Goal: Browse casually

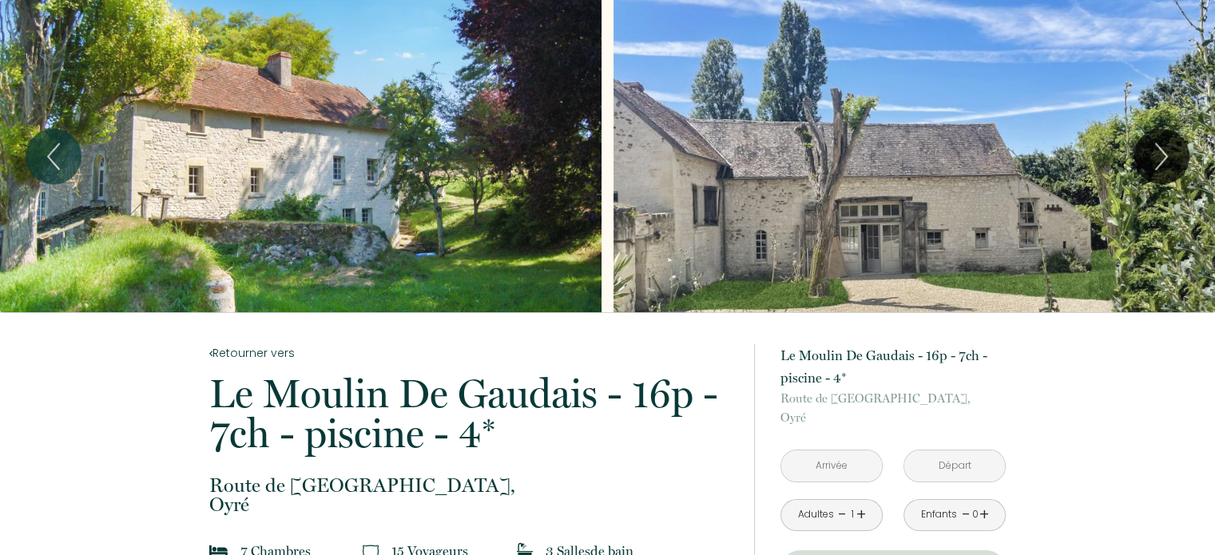
click at [843, 200] on div "Slideshow" at bounding box center [913, 156] width 601 height 312
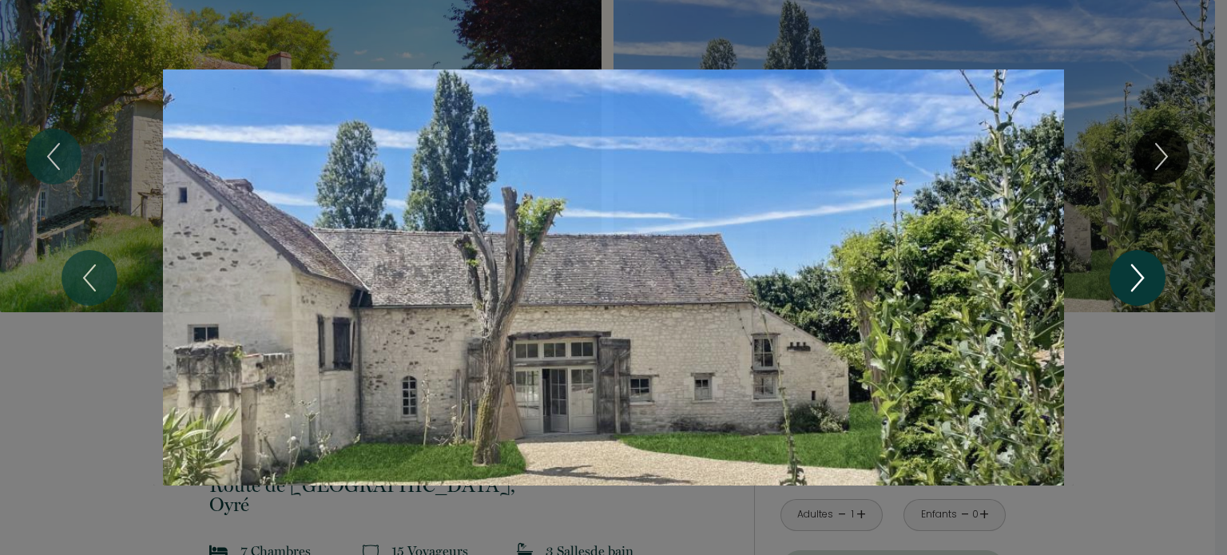
click at [1140, 278] on icon "Next" at bounding box center [1137, 278] width 34 height 48
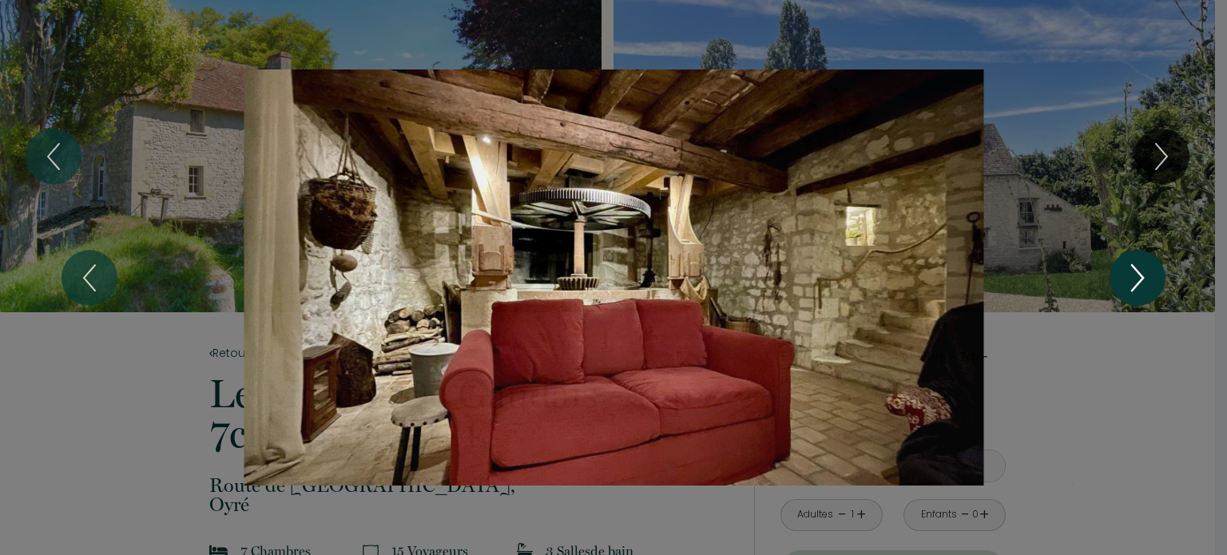
click at [1140, 278] on icon "Next" at bounding box center [1137, 278] width 34 height 48
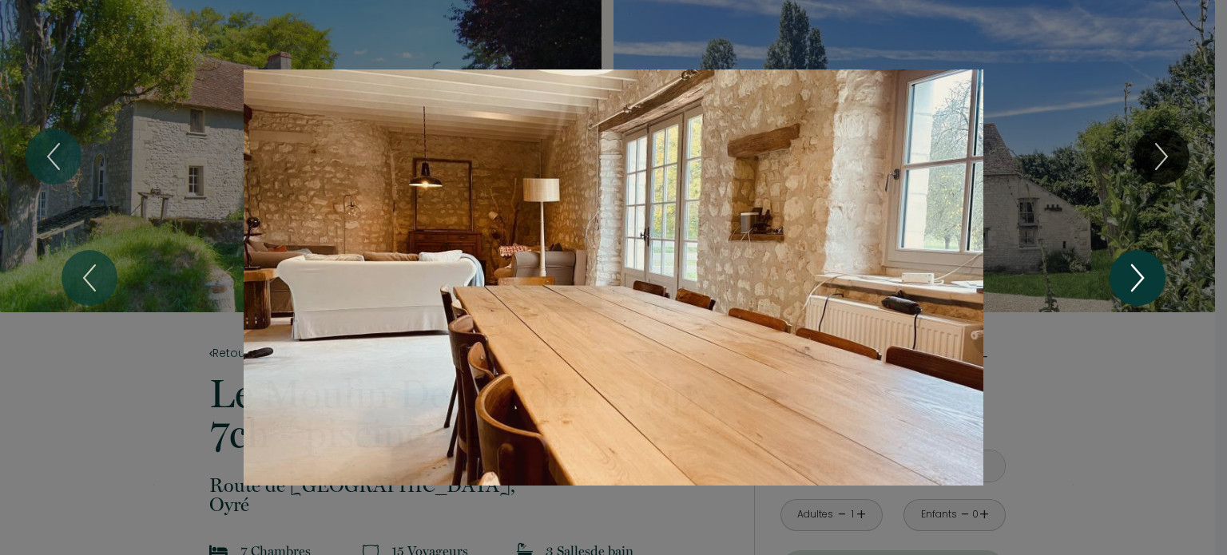
click at [1140, 278] on icon "Next" at bounding box center [1137, 278] width 34 height 48
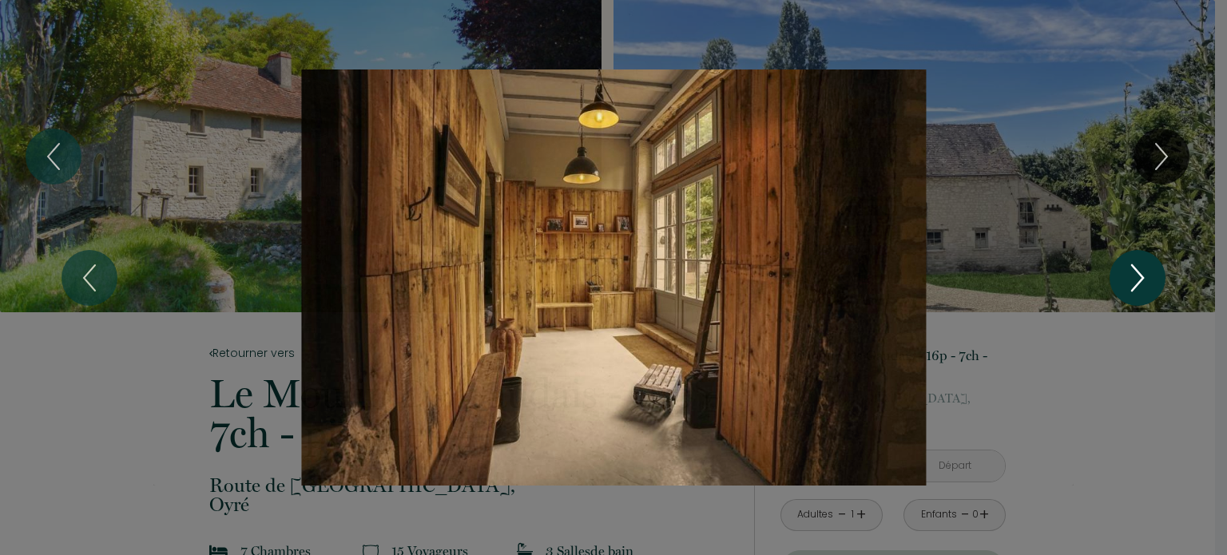
click at [1140, 278] on icon "Next" at bounding box center [1137, 278] width 34 height 48
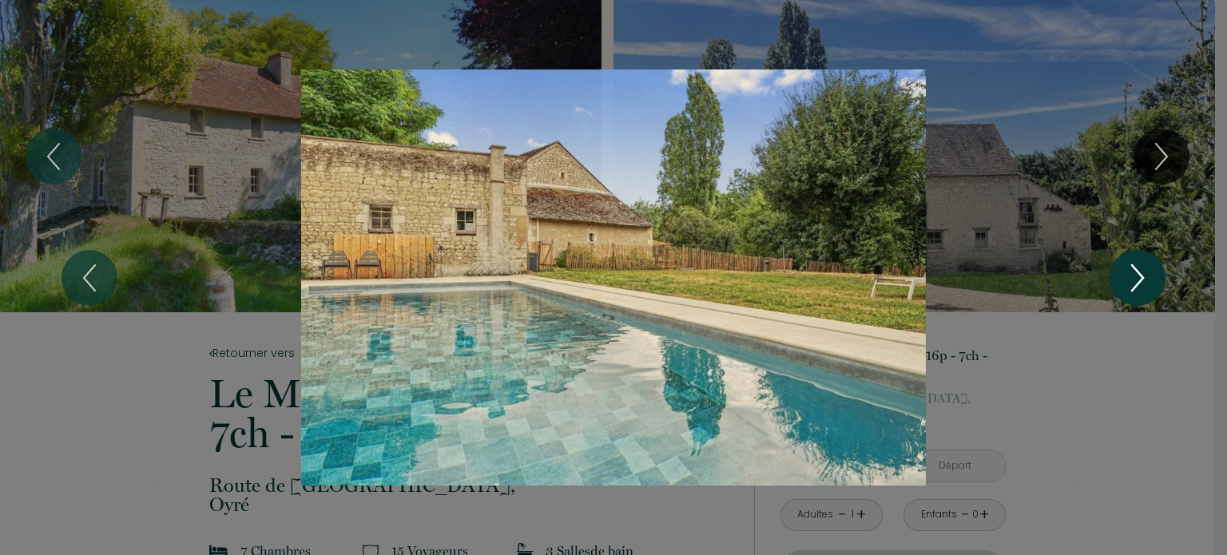
click at [1140, 278] on icon "Next" at bounding box center [1137, 278] width 34 height 48
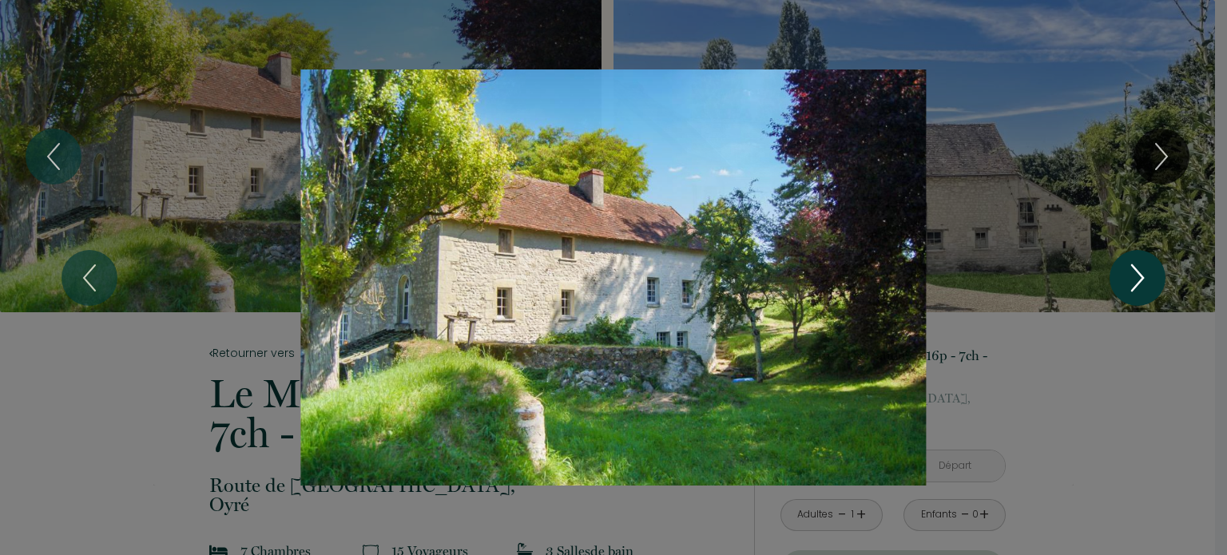
click at [1140, 278] on icon "Next" at bounding box center [1137, 278] width 34 height 48
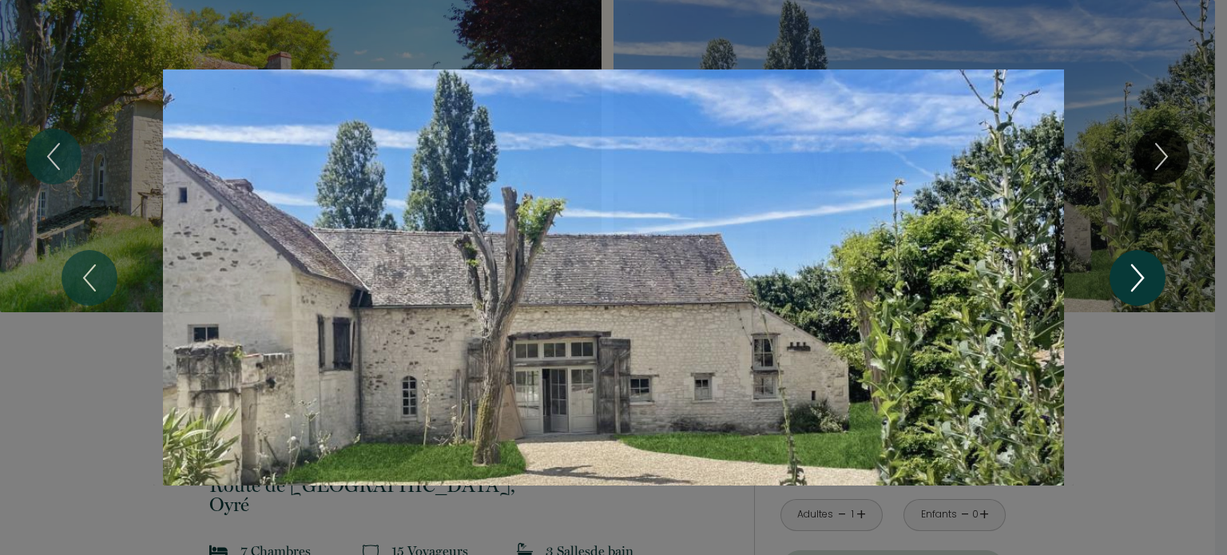
click at [1140, 278] on icon "Next" at bounding box center [1137, 278] width 34 height 48
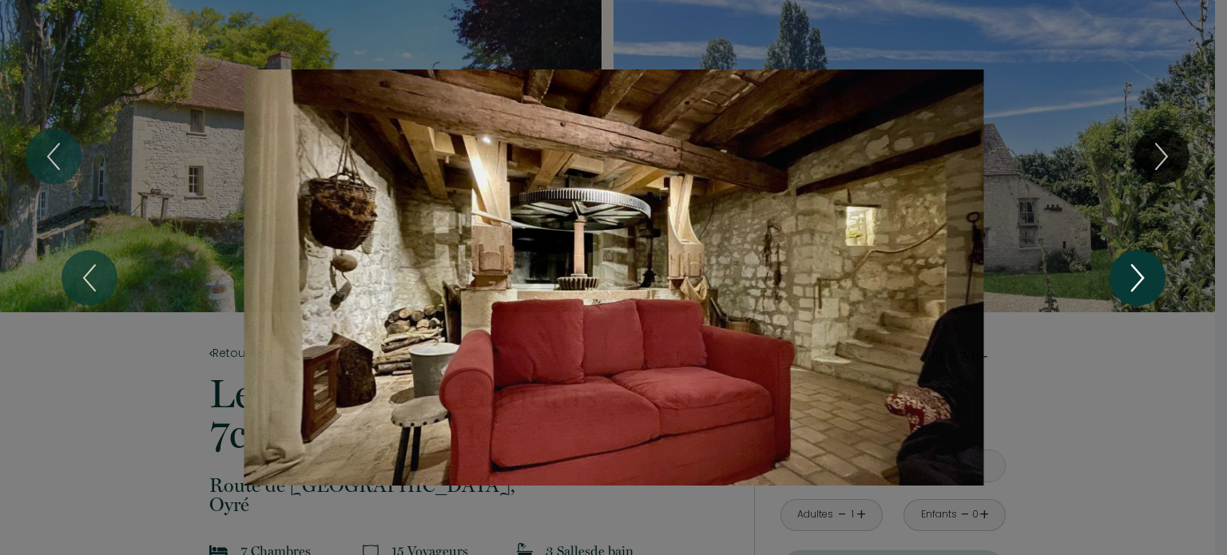
click at [1140, 278] on icon "Next" at bounding box center [1137, 278] width 34 height 48
